Goal: Task Accomplishment & Management: Manage account settings

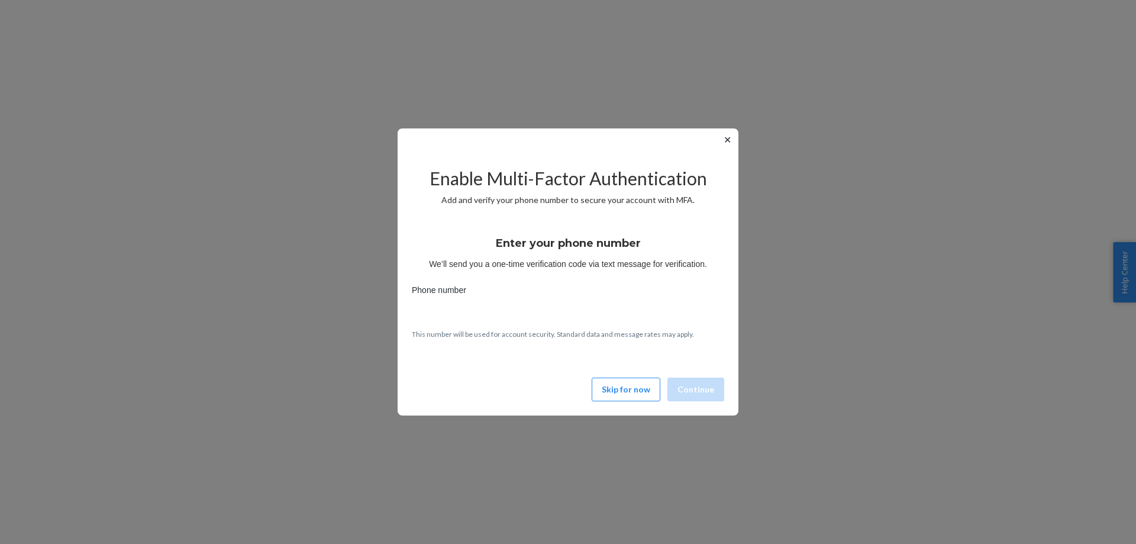
click at [633, 390] on button "Skip for now" at bounding box center [626, 390] width 69 height 24
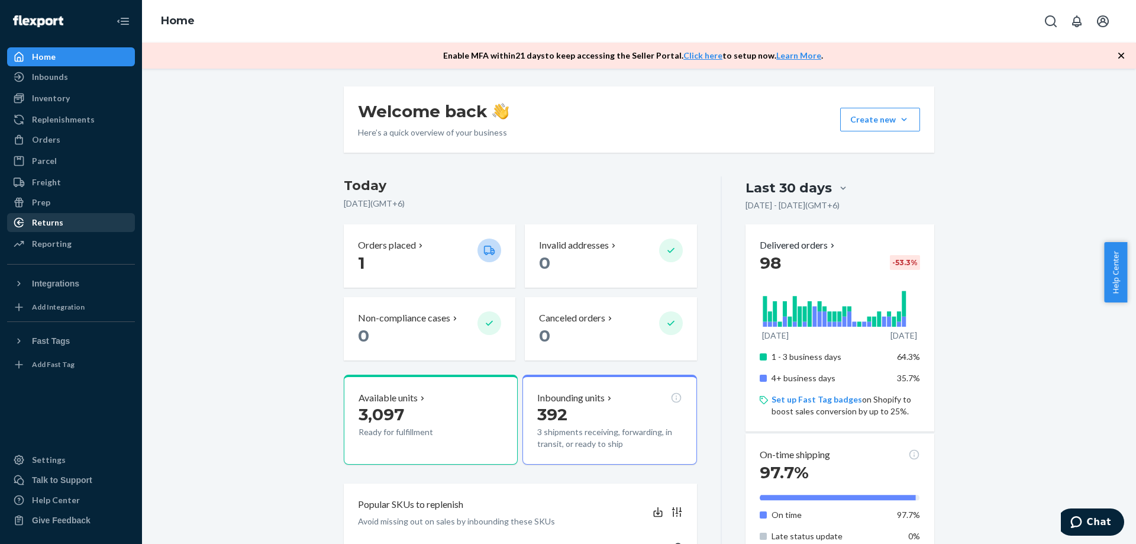
click at [43, 227] on div "Returns" at bounding box center [47, 223] width 31 height 12
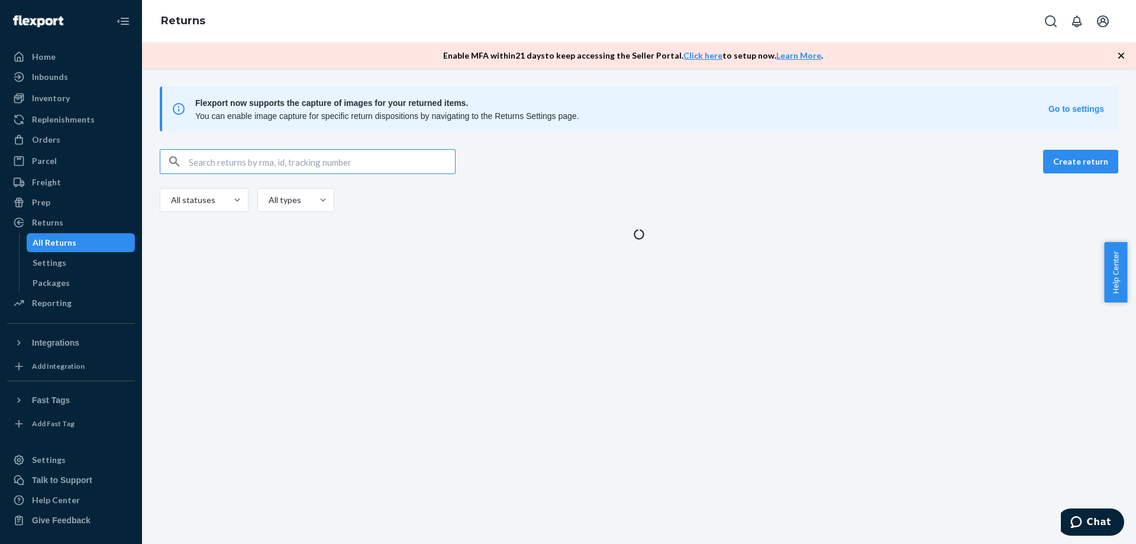
click at [331, 165] on input "text" at bounding box center [322, 162] width 266 height 24
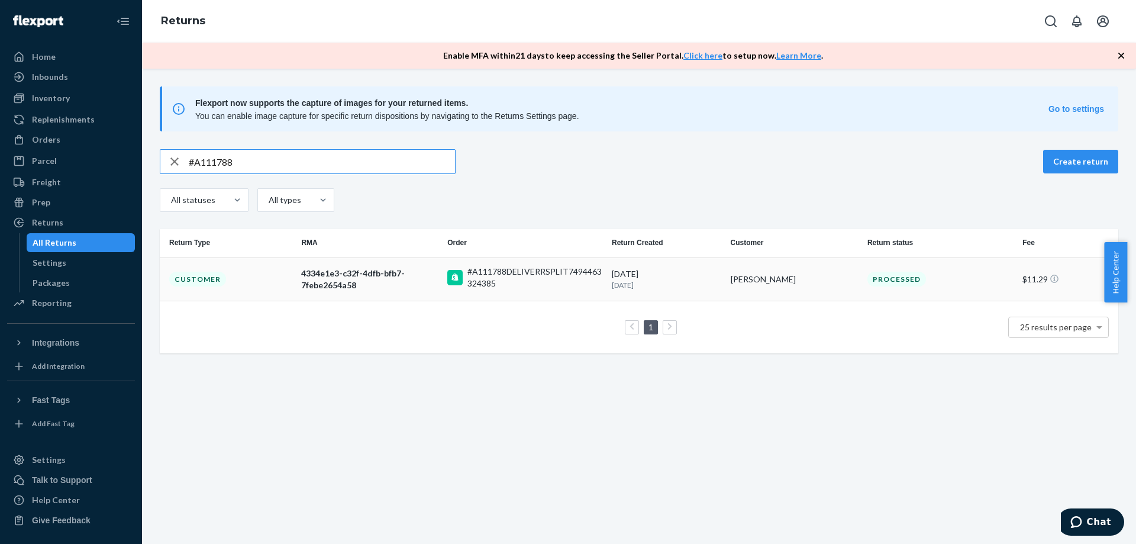
type input "#A111788"
click at [417, 271] on div "4334e1e3-c32f-4dfb-bfb7-7febe2654a58" at bounding box center [369, 280] width 137 height 24
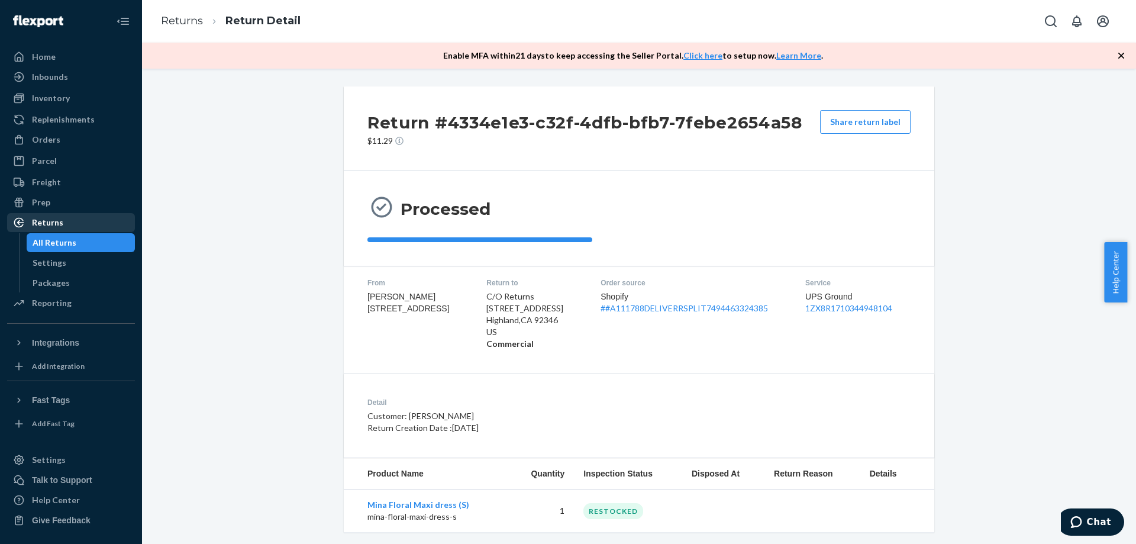
click at [71, 221] on div "Returns" at bounding box center [70, 222] width 125 height 17
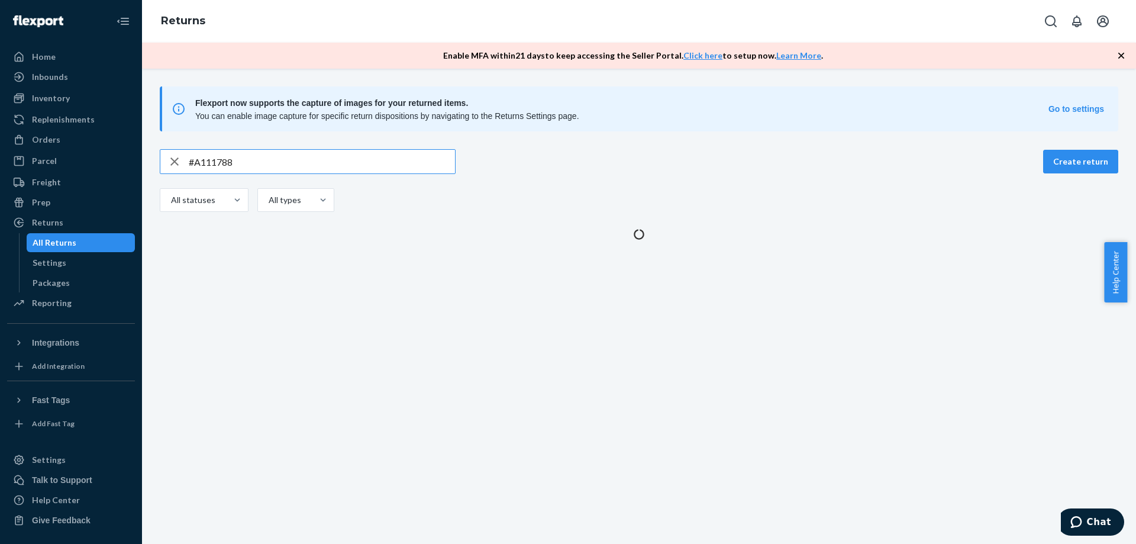
click at [309, 159] on input "#A111788" at bounding box center [322, 162] width 266 height 24
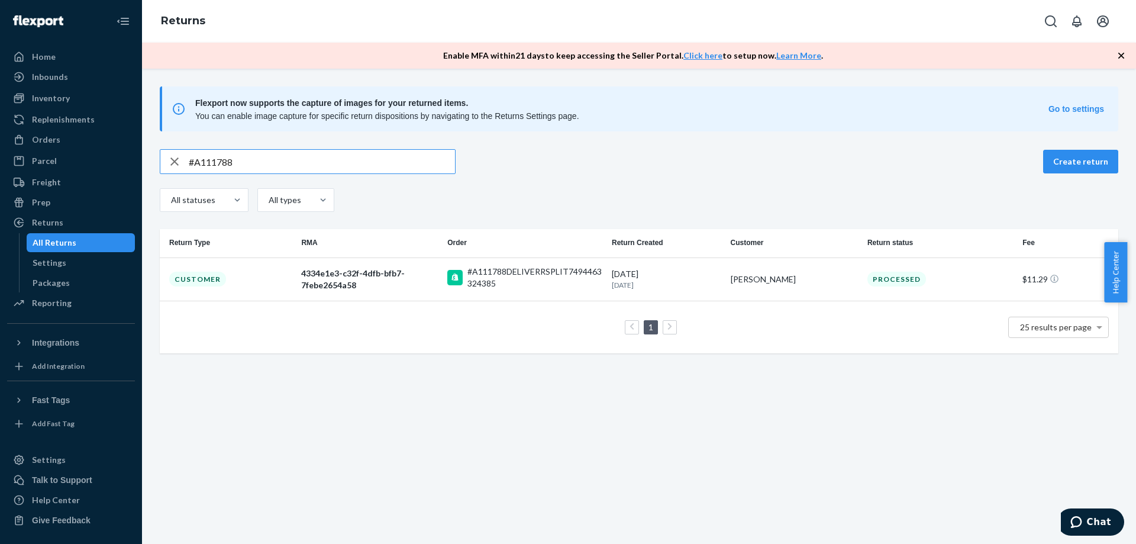
click at [309, 159] on input "#A111788" at bounding box center [322, 162] width 266 height 24
type input "#A112048"
click at [388, 281] on div "9c6edd0f-8fbb-46f9-82b0-f272cdb1c95f" at bounding box center [369, 280] width 137 height 24
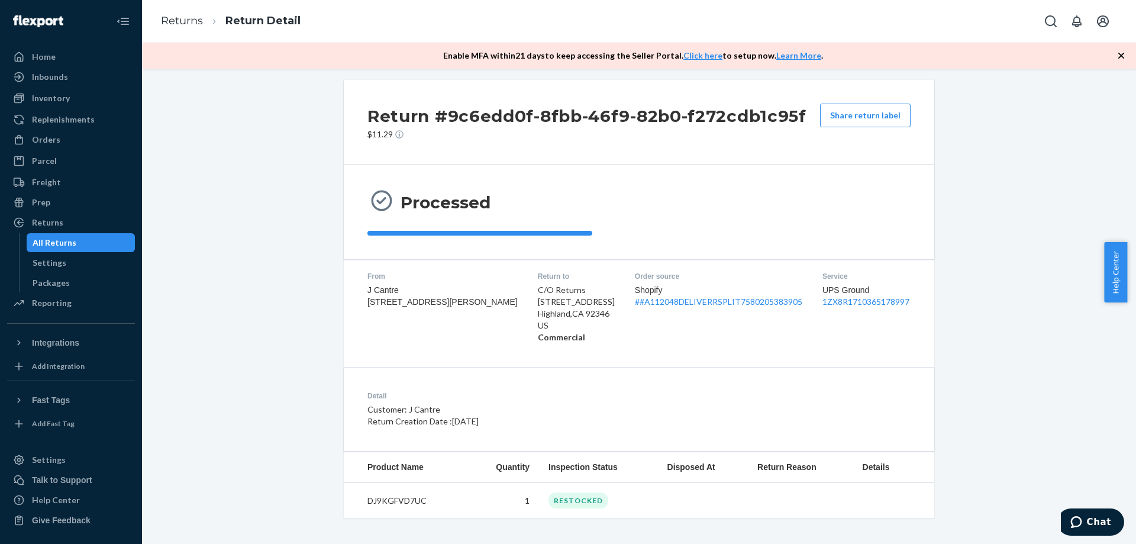
scroll to position [10, 0]
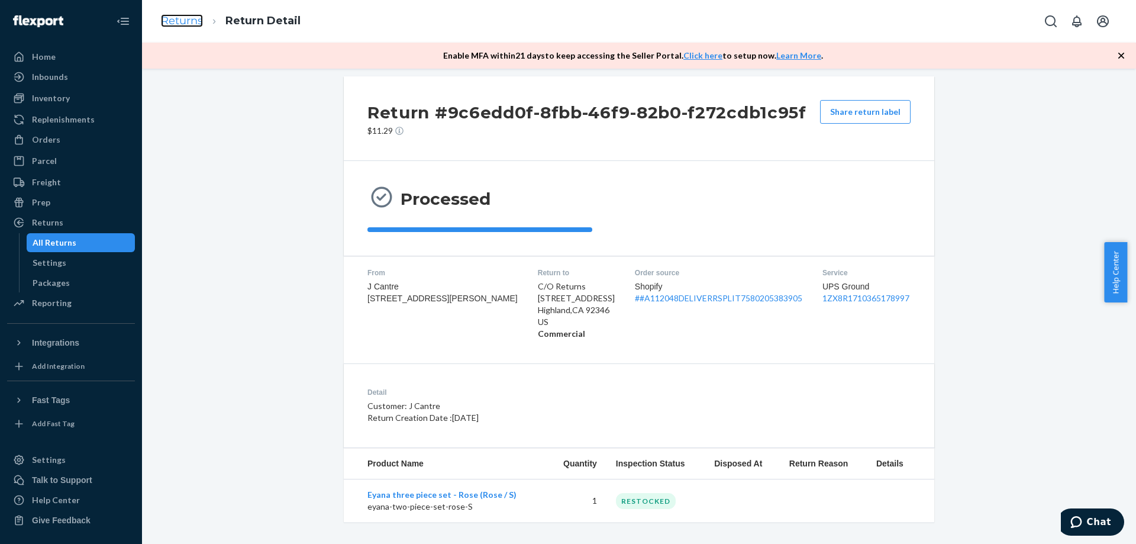
click at [175, 24] on link "Returns" at bounding box center [182, 20] width 42 height 13
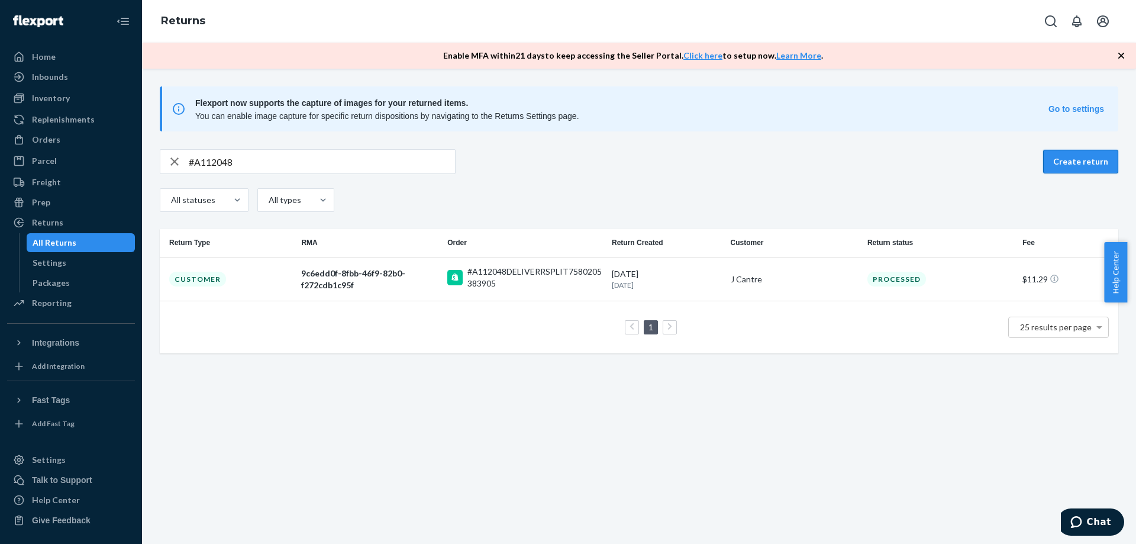
click at [1081, 171] on button "Create return" at bounding box center [1081, 162] width 75 height 24
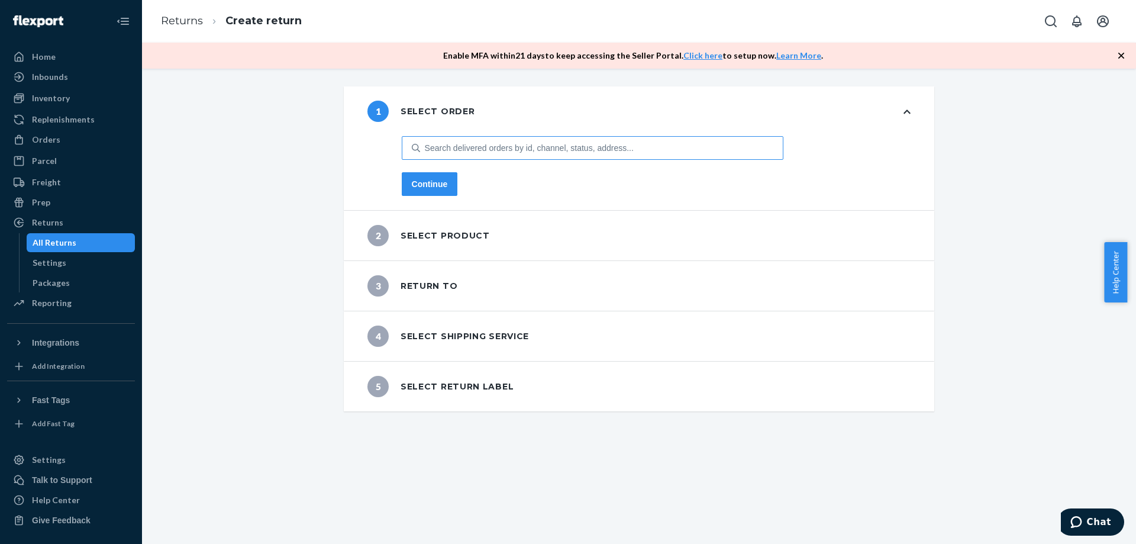
click at [510, 149] on div "Search delivered orders by id, channel, status, address..." at bounding box center [529, 148] width 209 height 12
click at [426, 149] on input "Search delivered orders by id, channel, status, address..." at bounding box center [425, 148] width 1 height 12
paste input "#A112156"
type input "#A112156"
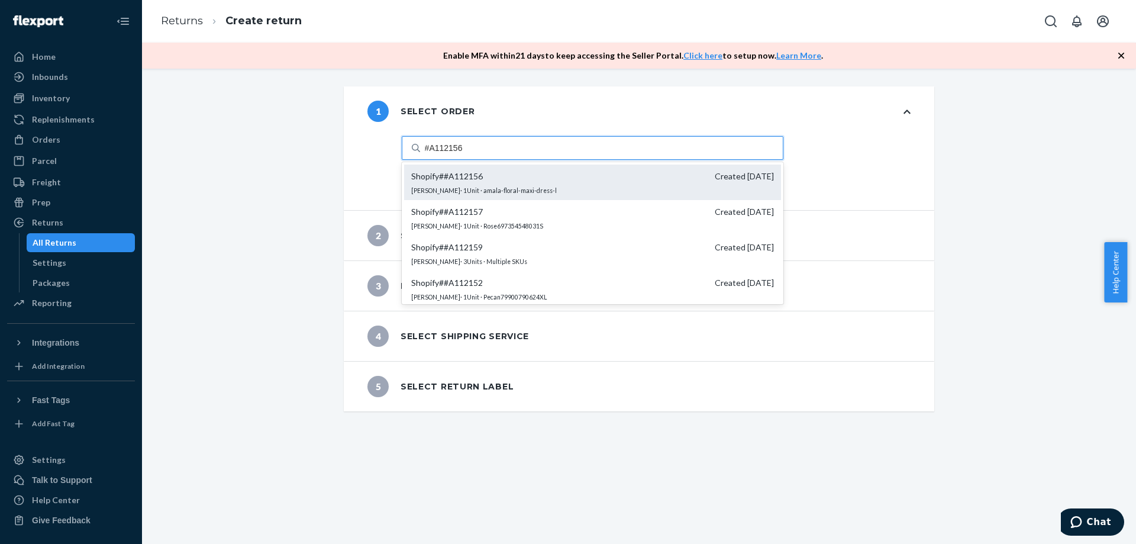
click at [482, 170] on span "Shopify # #A112156 Created [DATE]" at bounding box center [592, 176] width 363 height 12
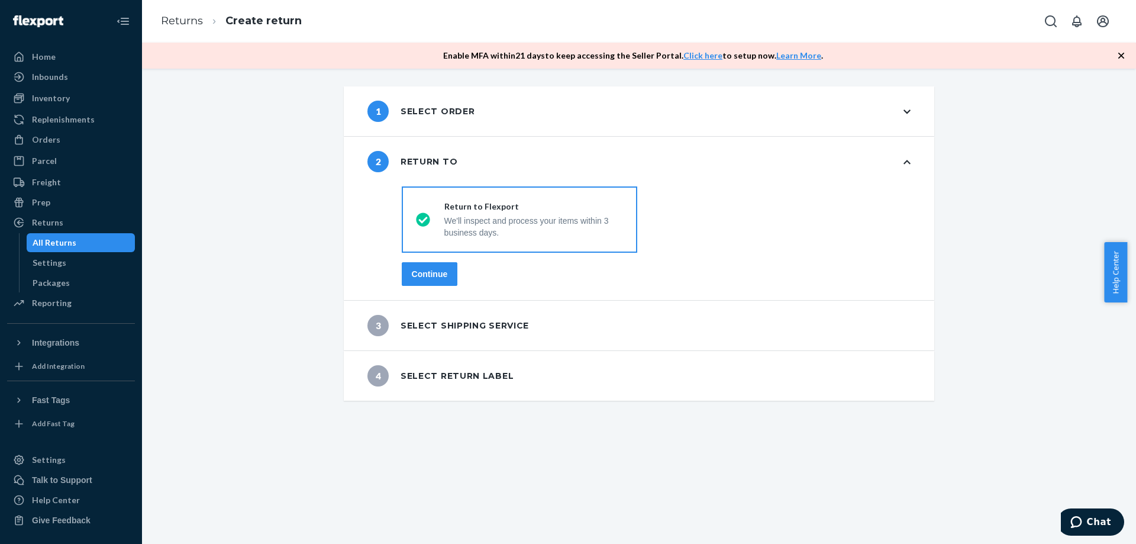
click at [437, 269] on div "Continue" at bounding box center [430, 274] width 36 height 12
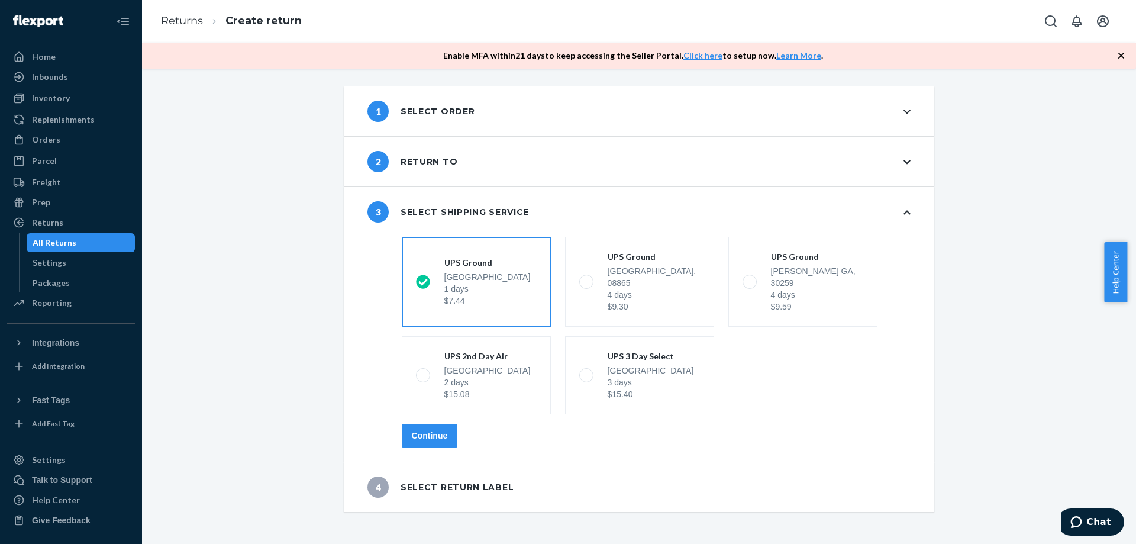
click at [412, 430] on div "Continue" at bounding box center [430, 436] width 36 height 12
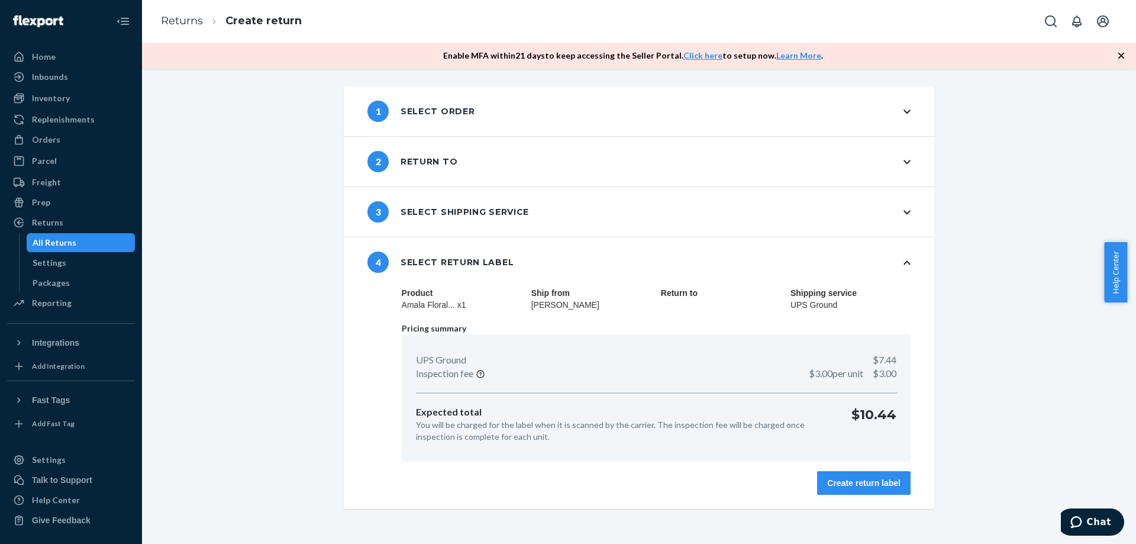
click at [827, 477] on div "Create return label" at bounding box center [863, 483] width 73 height 12
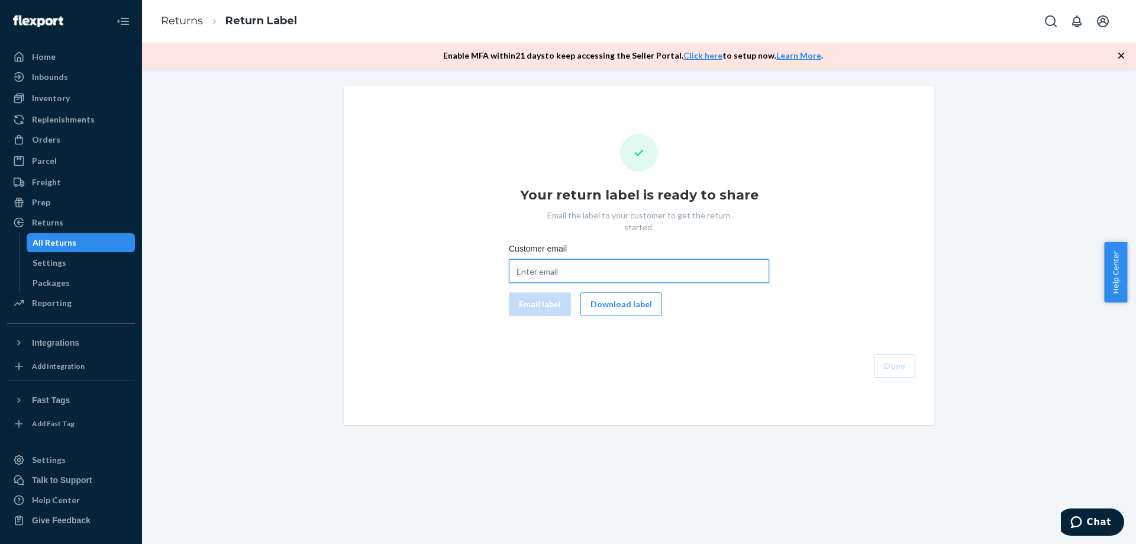
click at [600, 259] on input "Customer email" at bounding box center [639, 271] width 260 height 24
paste input "[EMAIL_ADDRESS][DOMAIN_NAME]"
type input "[EMAIL_ADDRESS][DOMAIN_NAME]"
click at [543, 292] on button "Email label" at bounding box center [540, 304] width 62 height 24
